Goal: Transaction & Acquisition: Purchase product/service

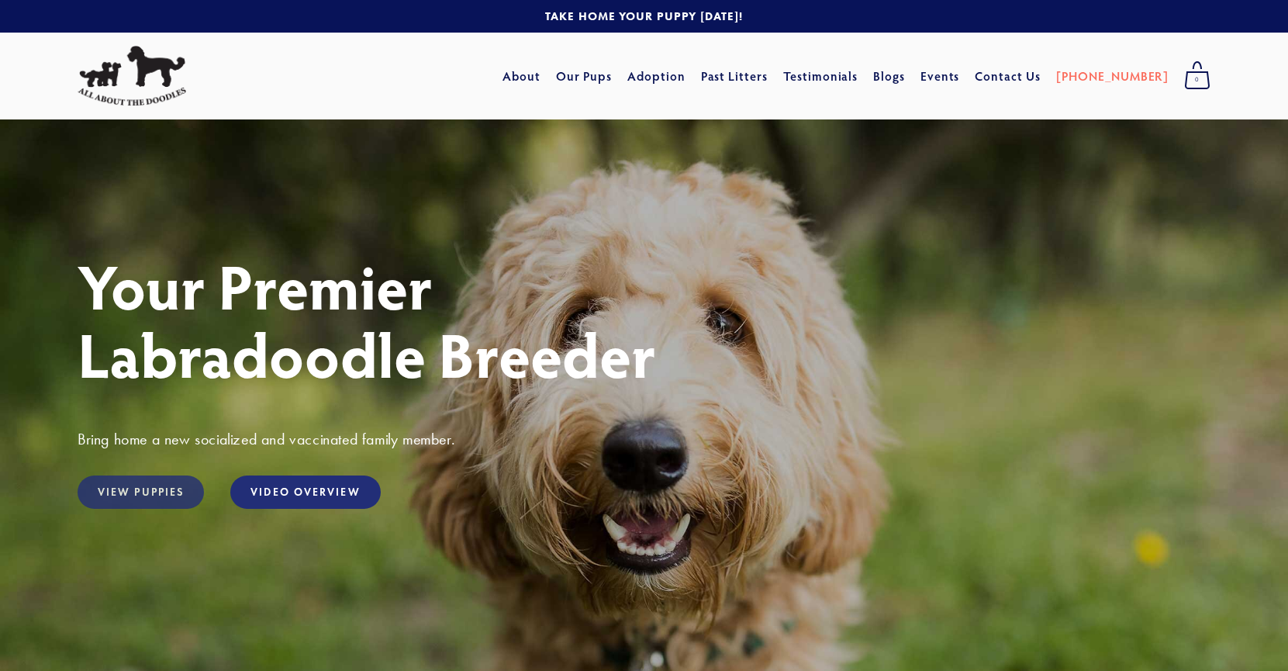
click at [155, 481] on link "View Puppies" at bounding box center [141, 491] width 126 height 33
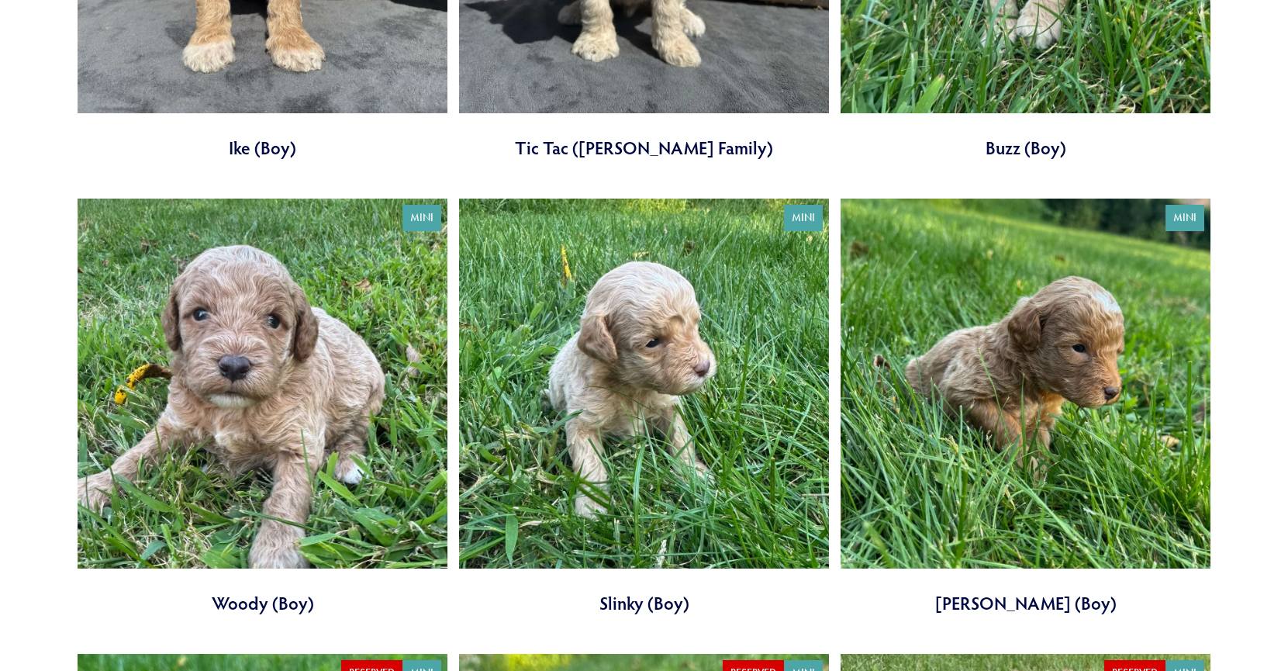
scroll to position [2227, 0]
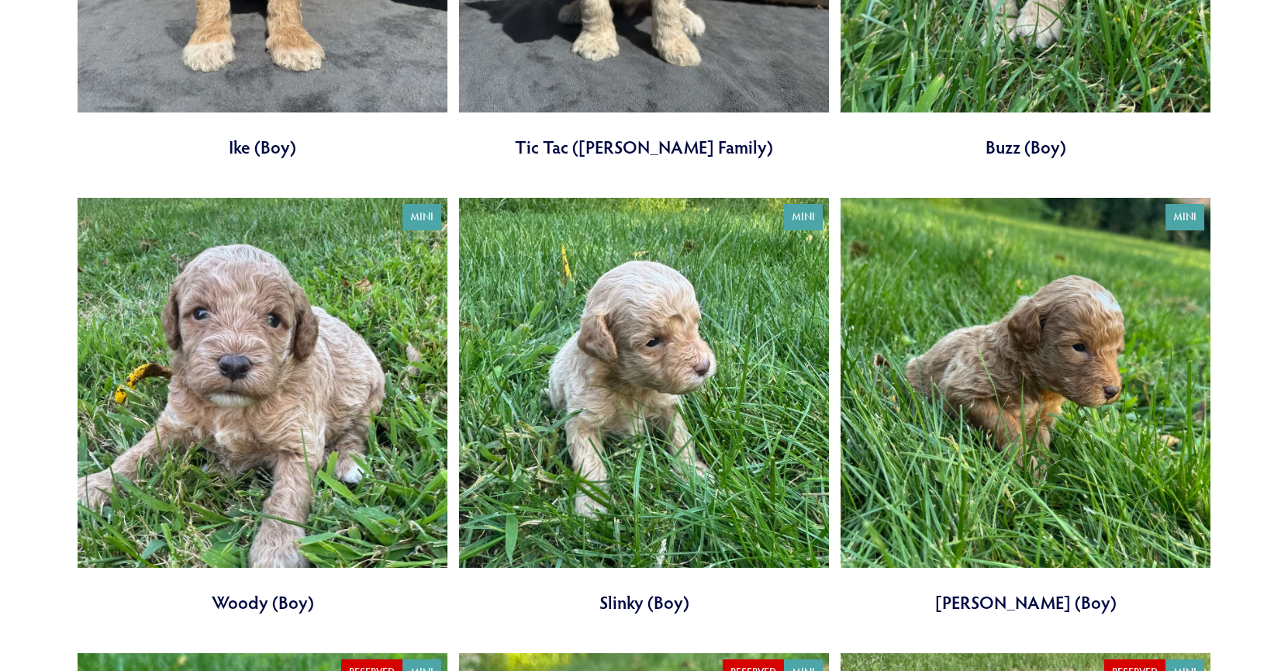
click at [336, 458] on link at bounding box center [263, 406] width 370 height 417
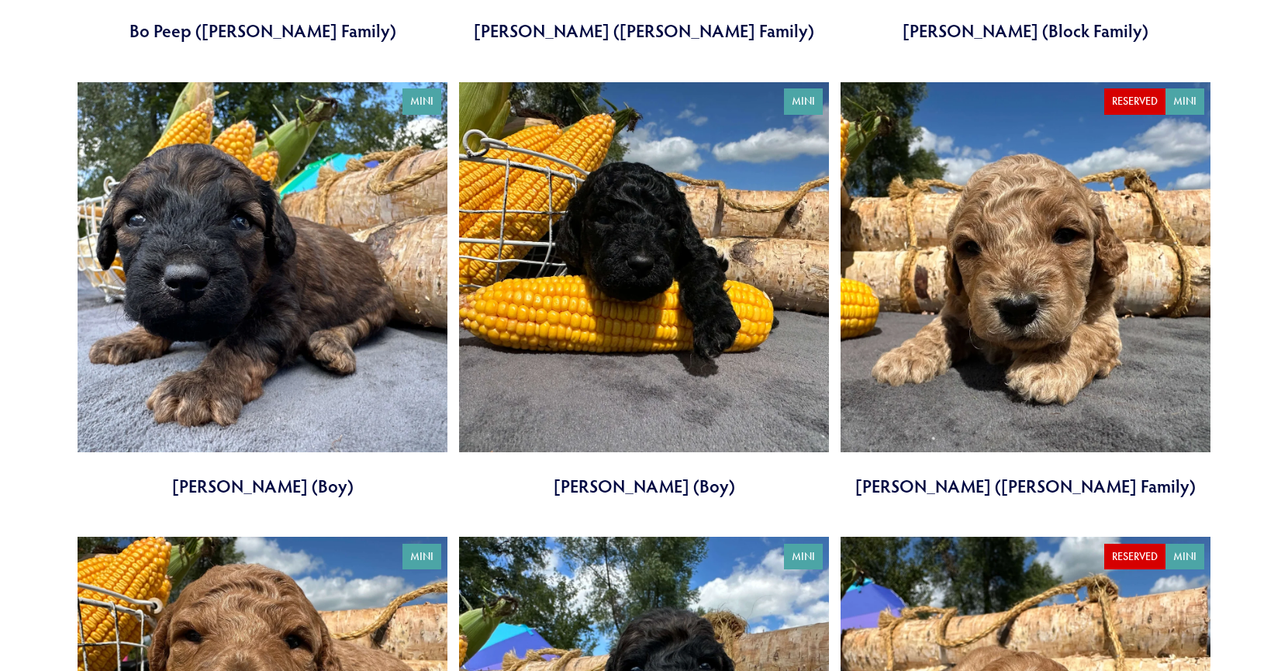
scroll to position [3256, 0]
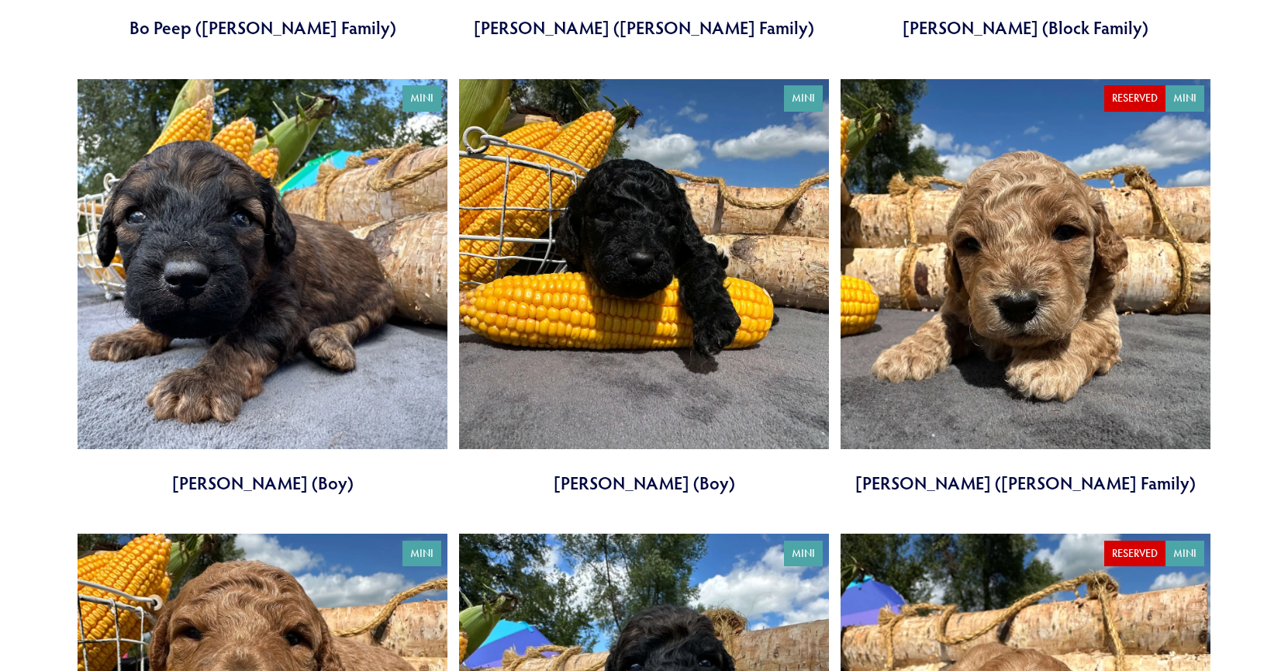
click at [290, 225] on link at bounding box center [263, 287] width 370 height 417
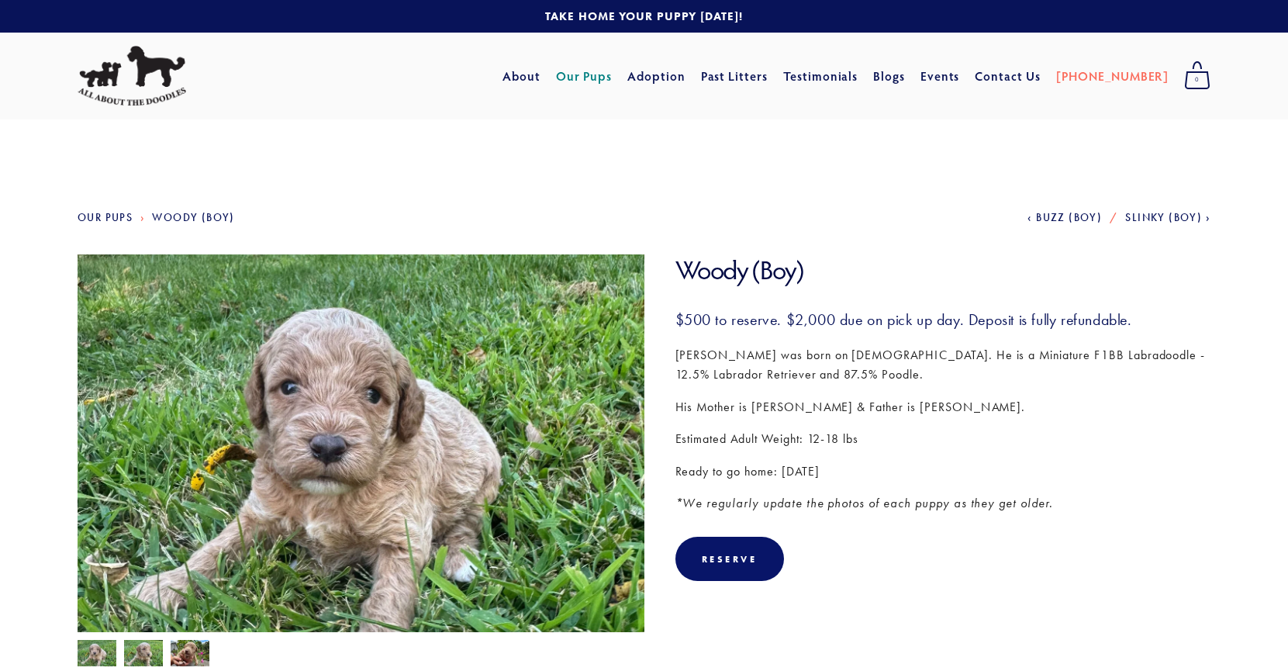
click at [140, 656] on img at bounding box center [143, 654] width 39 height 29
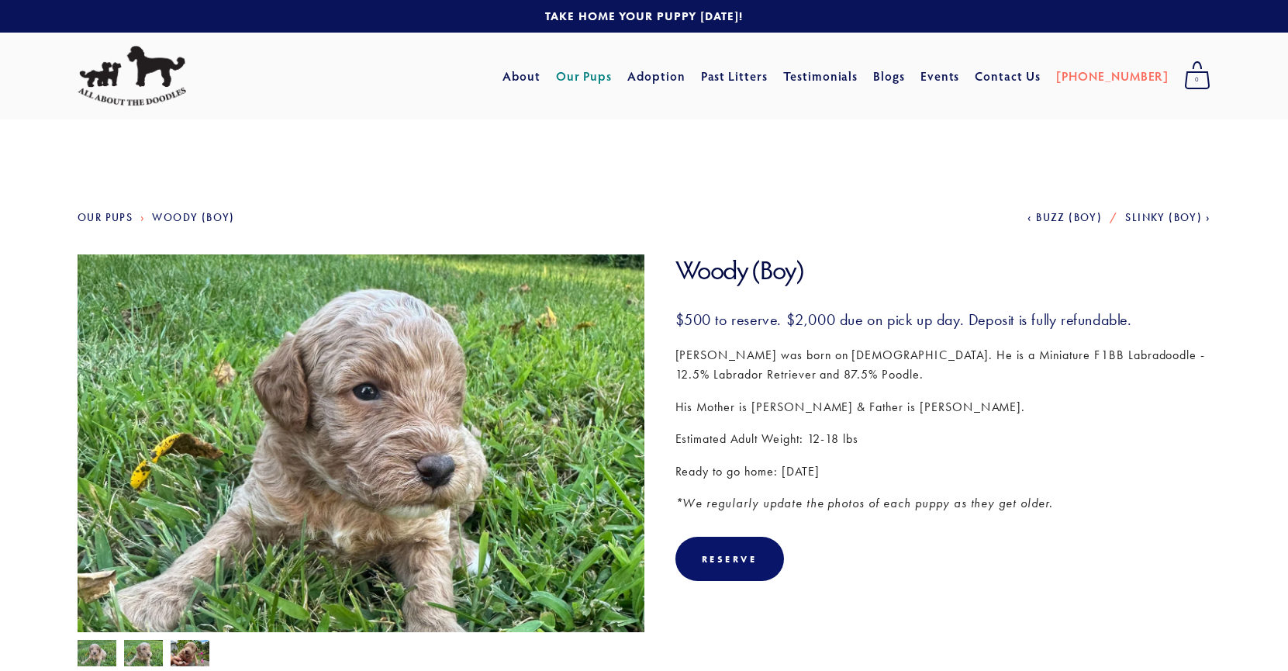
click at [157, 656] on img at bounding box center [143, 654] width 39 height 29
click at [190, 644] on img at bounding box center [190, 654] width 39 height 29
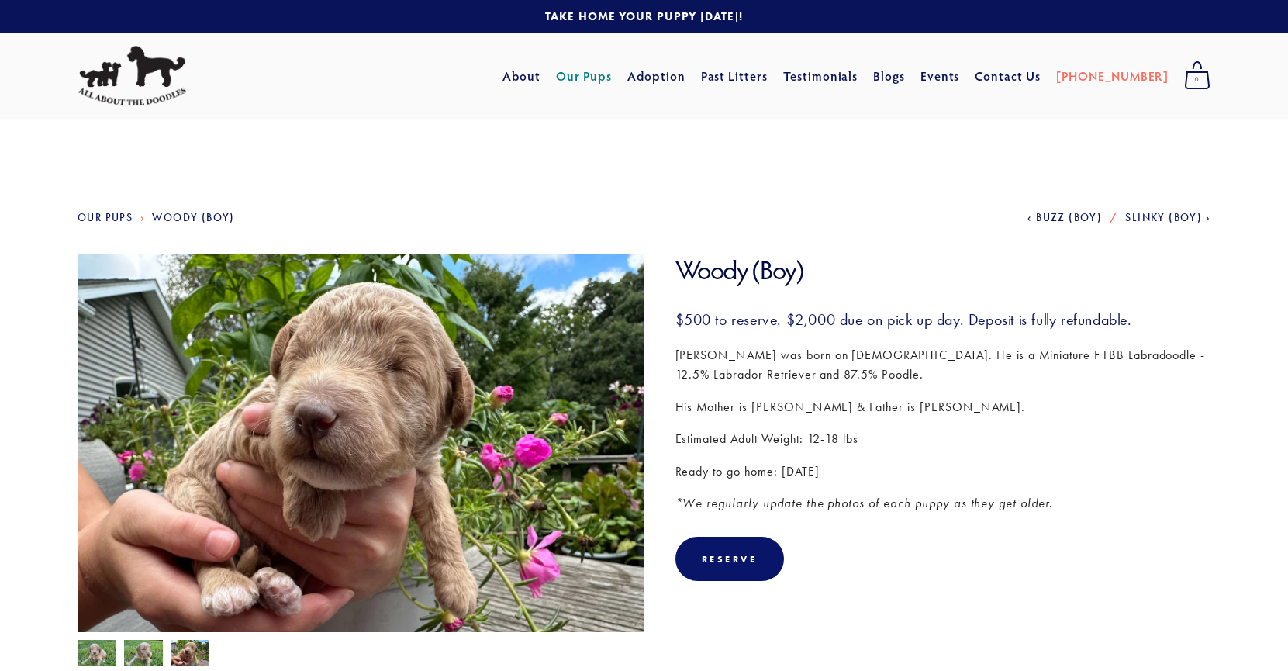
click at [96, 649] on img at bounding box center [97, 654] width 39 height 29
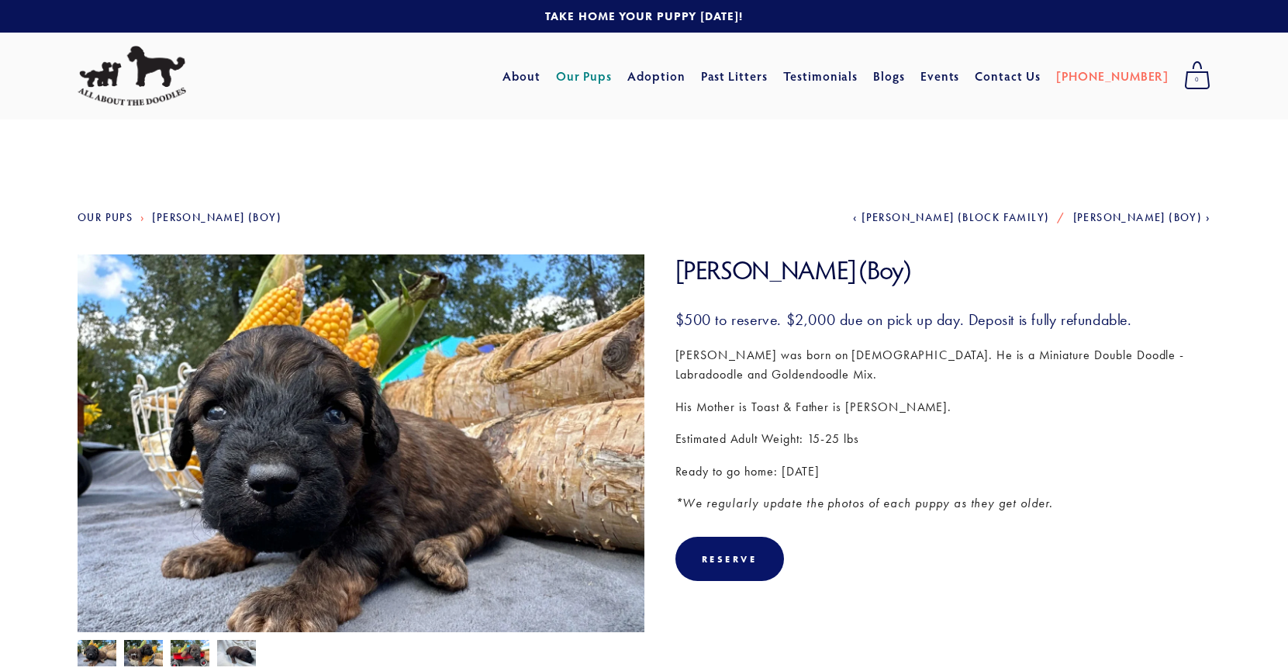
click at [147, 664] on img at bounding box center [143, 654] width 39 height 29
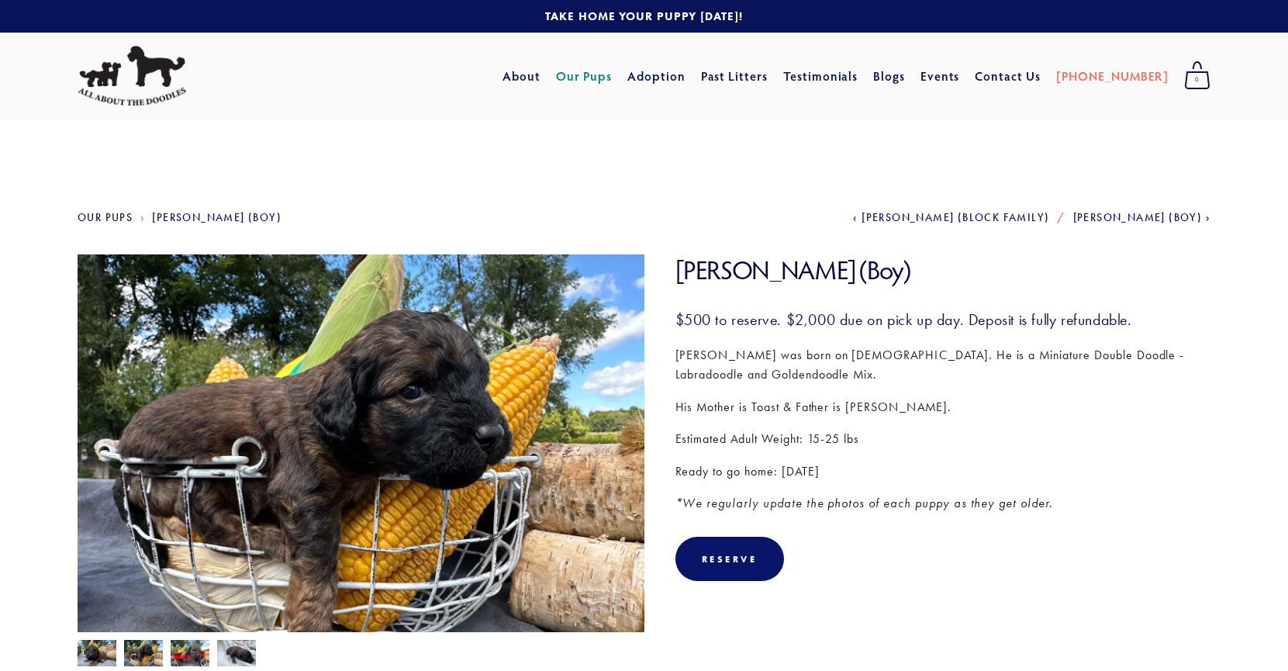
click at [183, 655] on img at bounding box center [190, 654] width 39 height 29
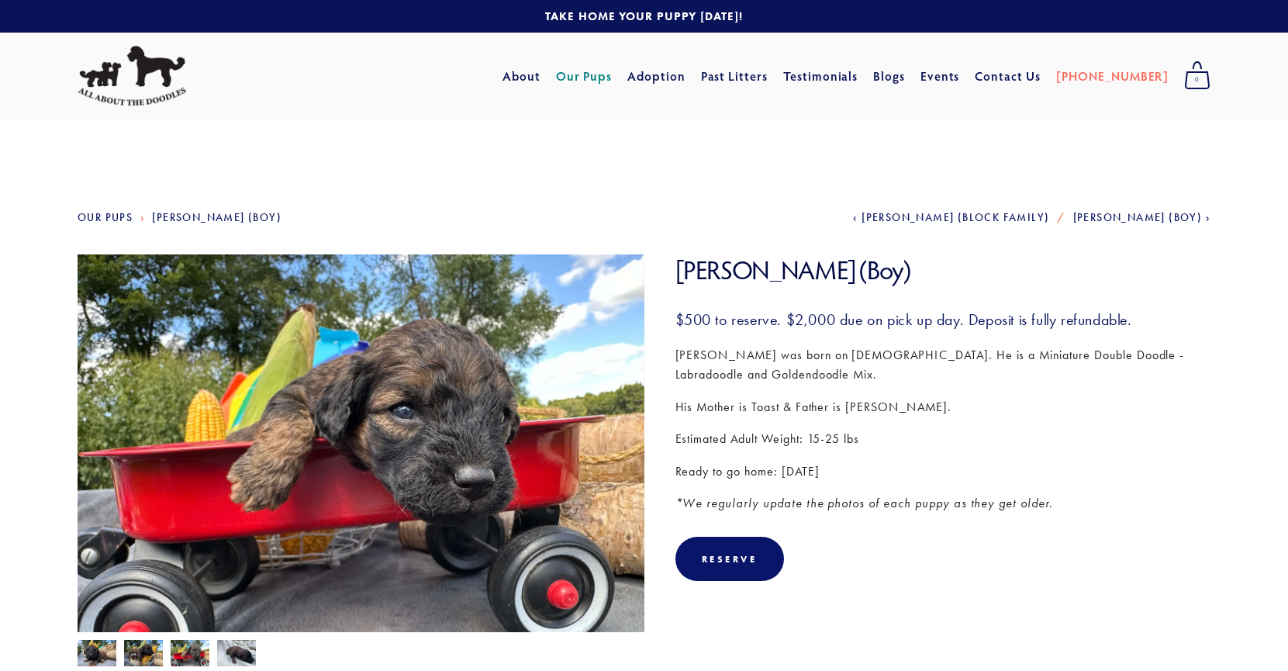
click at [237, 648] on img at bounding box center [236, 654] width 39 height 29
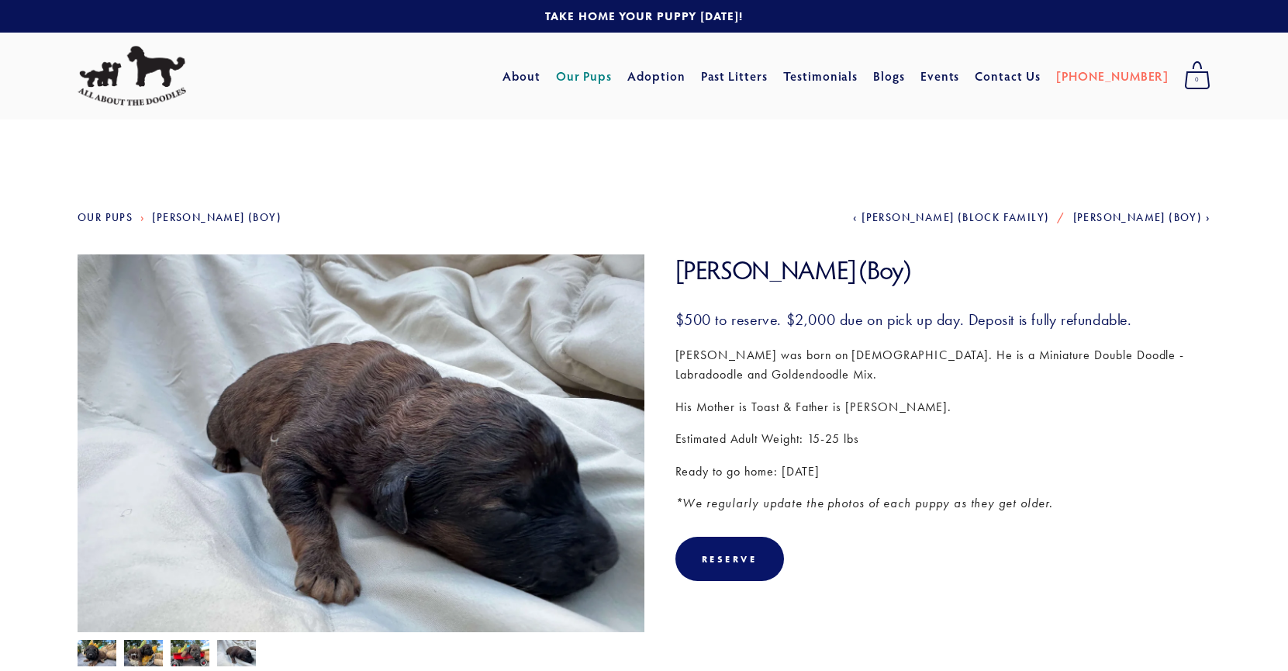
click at [92, 648] on img at bounding box center [97, 654] width 39 height 29
